Goal: Task Accomplishment & Management: Complete application form

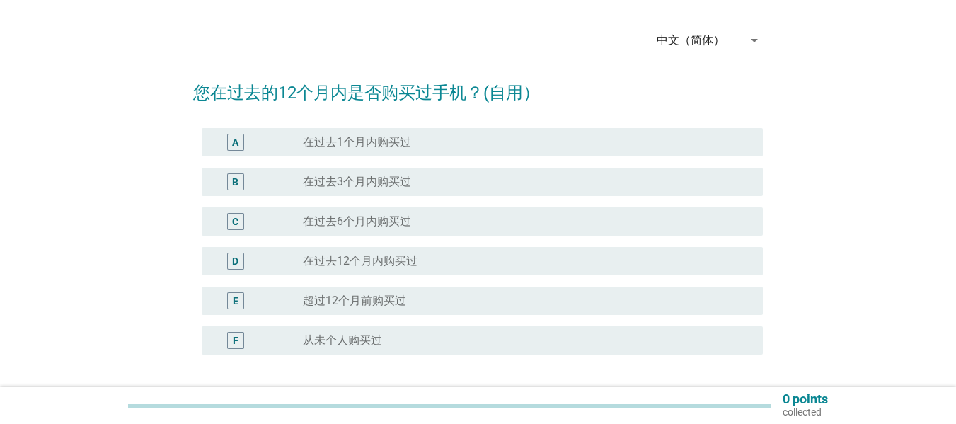
scroll to position [71, 0]
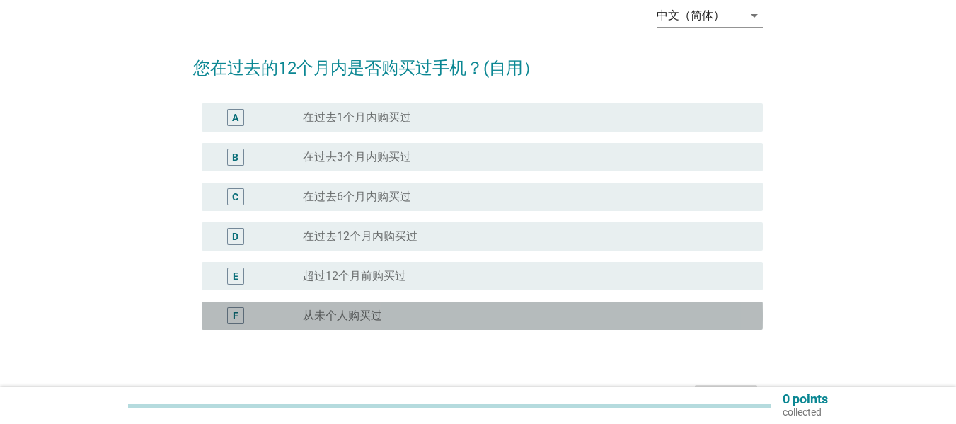
click at [342, 313] on label "从未个人购买过" at bounding box center [342, 316] width 79 height 14
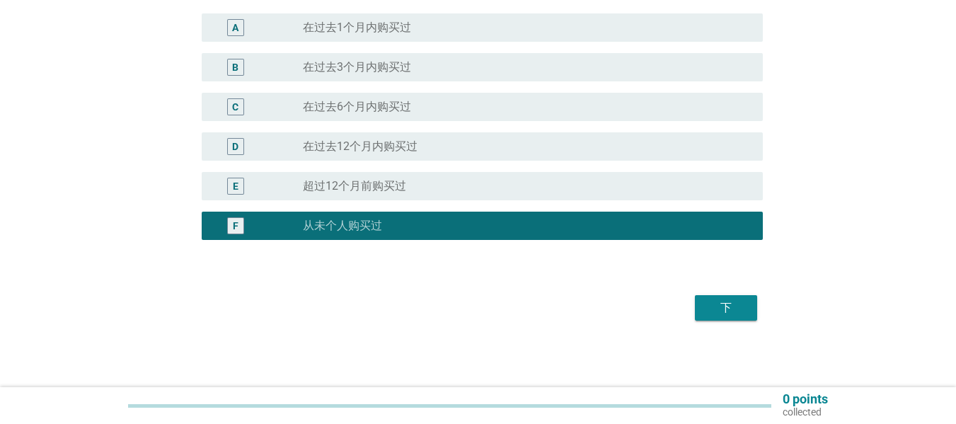
scroll to position [162, 0]
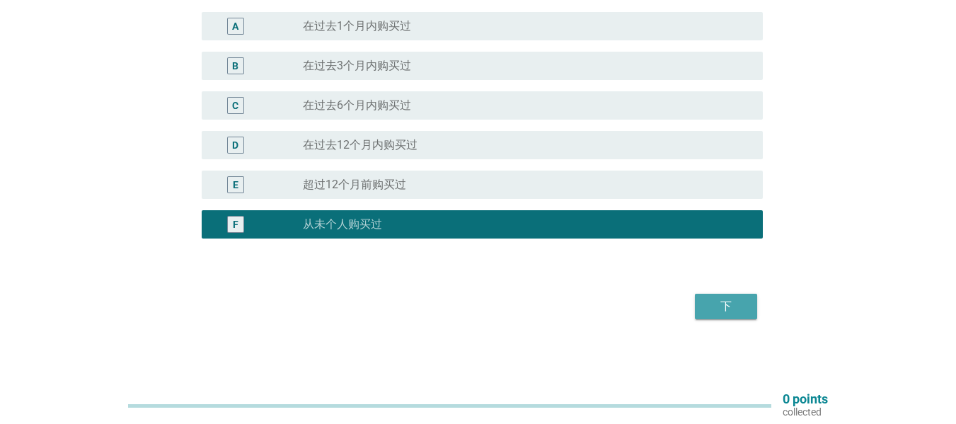
click at [734, 311] on div "下" at bounding box center [726, 306] width 40 height 17
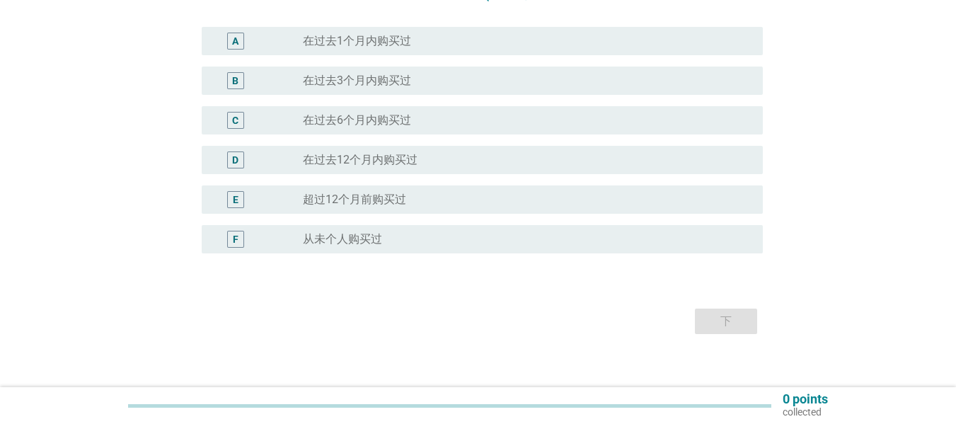
scroll to position [162, 0]
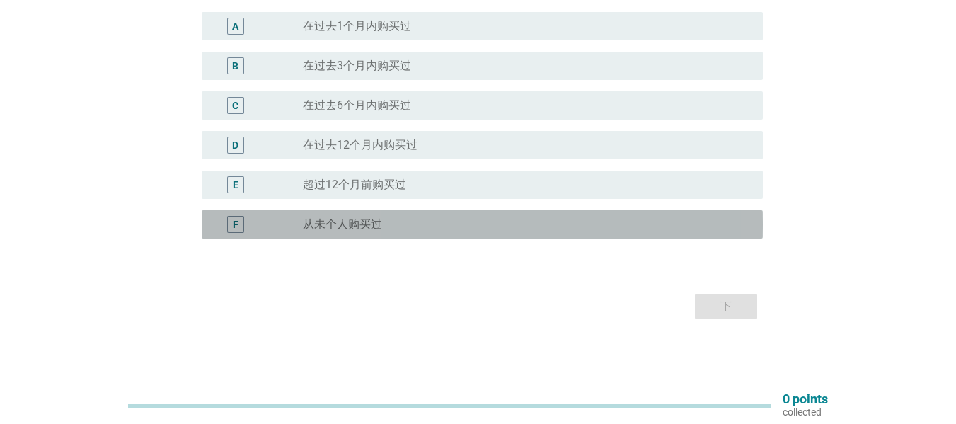
click at [287, 220] on div "F" at bounding box center [258, 224] width 90 height 17
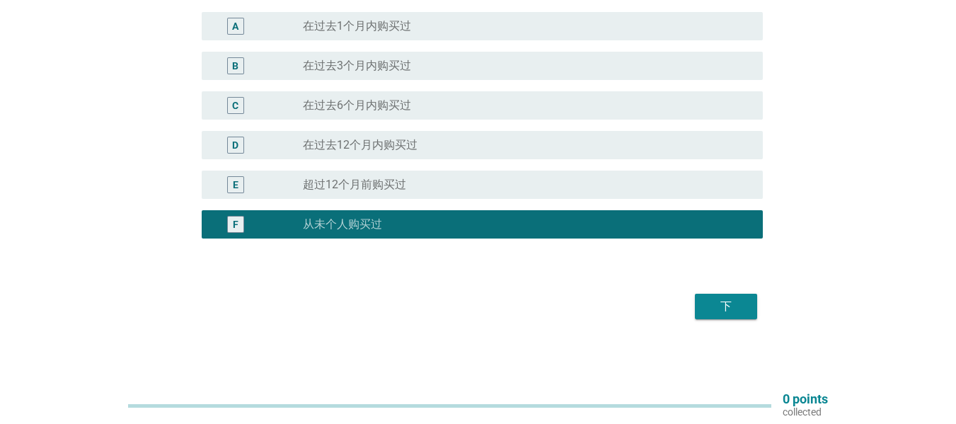
drag, startPoint x: 757, startPoint y: 311, endPoint x: 748, endPoint y: 309, distance: 9.3
click at [756, 311] on div "下" at bounding box center [478, 306] width 570 height 34
click at [748, 309] on button "下" at bounding box center [726, 306] width 62 height 25
